Goal: Task Accomplishment & Management: Manage account settings

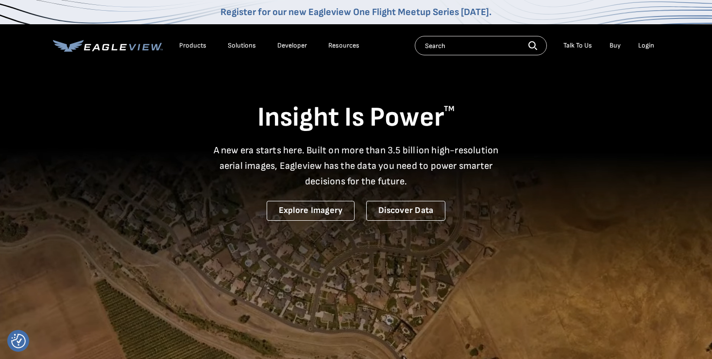
click at [643, 45] on div "Login" at bounding box center [646, 45] width 16 height 9
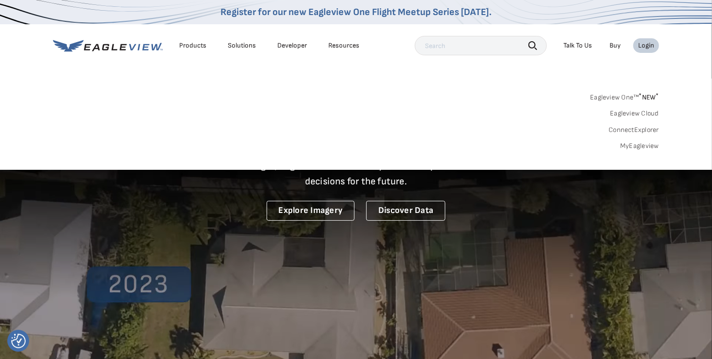
click at [659, 144] on link "MyEagleview" at bounding box center [639, 146] width 39 height 9
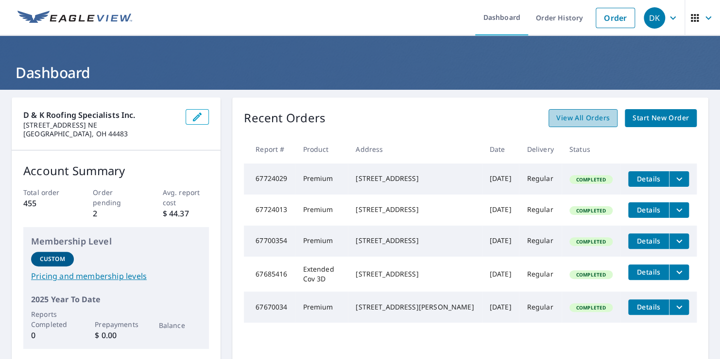
click at [556, 121] on span "View All Orders" at bounding box center [582, 118] width 53 height 12
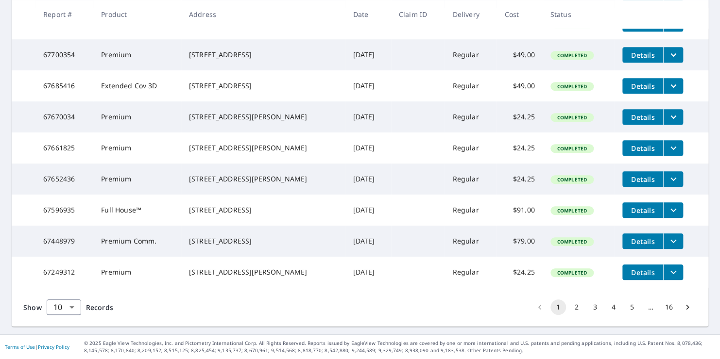
scroll to position [276, 0]
click at [590, 307] on button "3" at bounding box center [595, 308] width 16 height 16
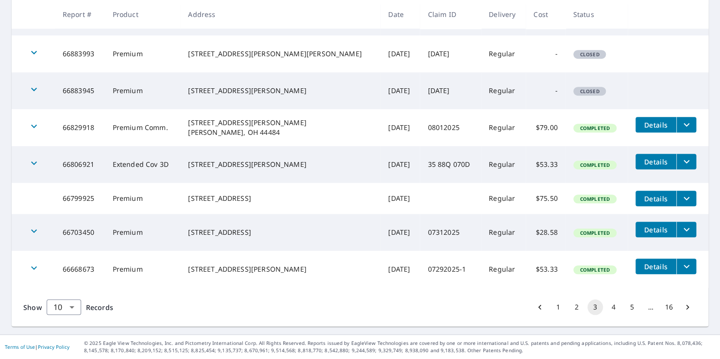
scroll to position [239, 0]
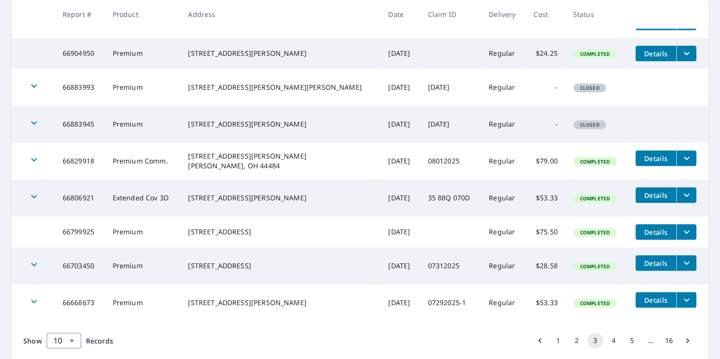
click at [683, 160] on icon "filesDropdownBtn-66829918" at bounding box center [686, 158] width 6 height 3
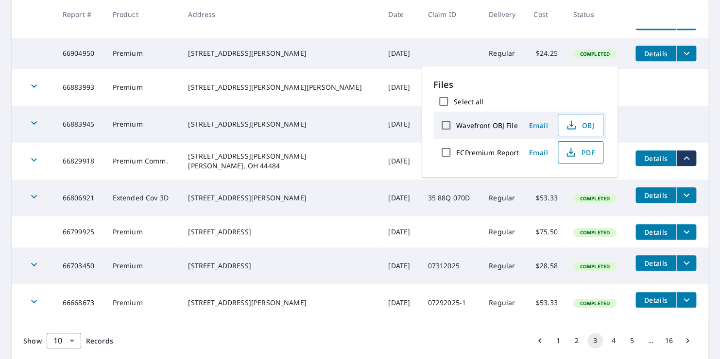
click at [586, 152] on span "PDF" at bounding box center [579, 153] width 31 height 12
